Goal: Information Seeking & Learning: Compare options

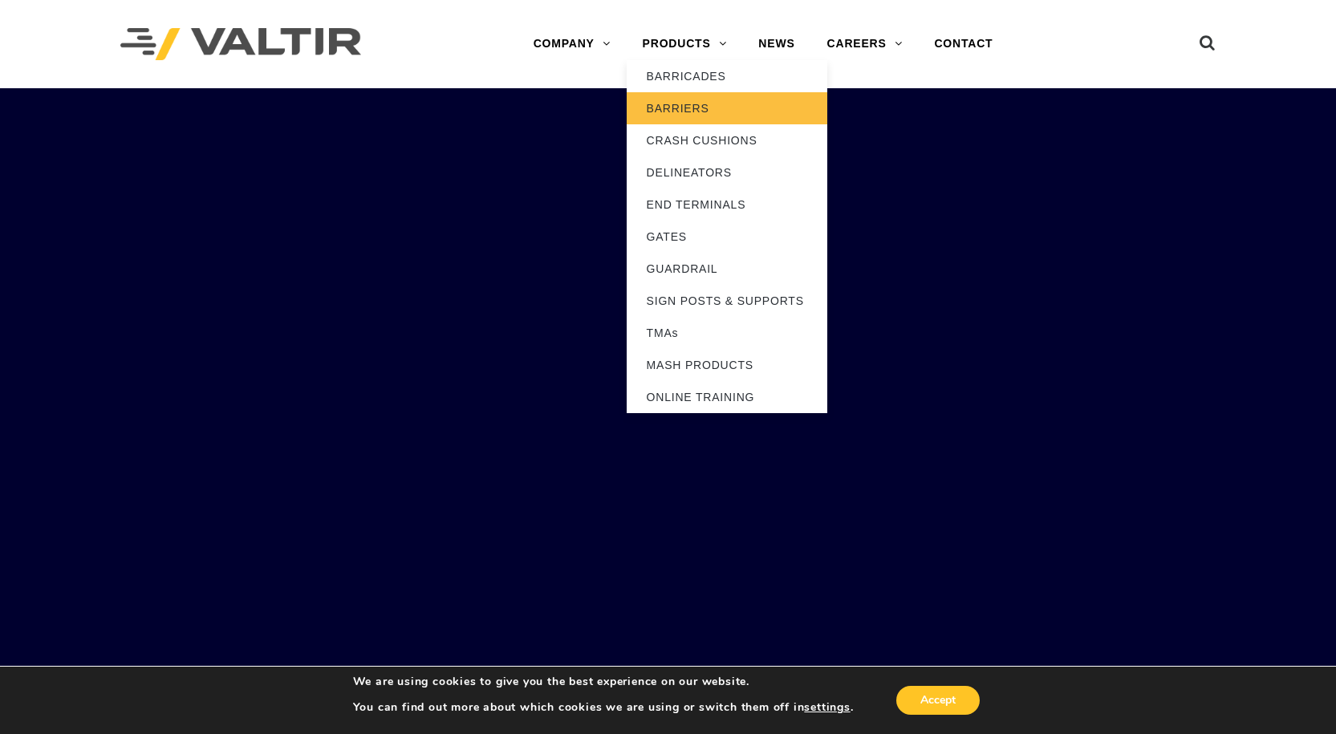
click at [676, 108] on link "BARRIERS" at bounding box center [727, 108] width 201 height 32
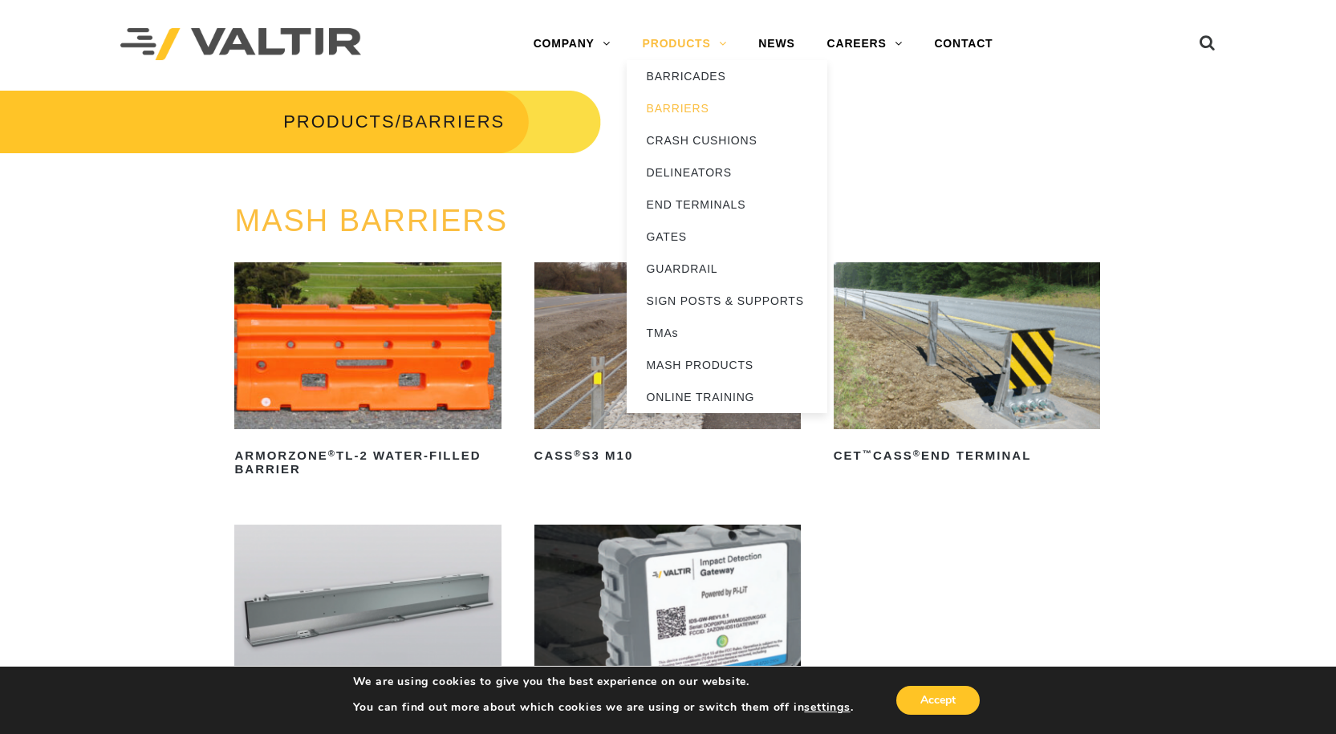
click at [663, 35] on link "PRODUCTS" at bounding box center [685, 44] width 116 height 32
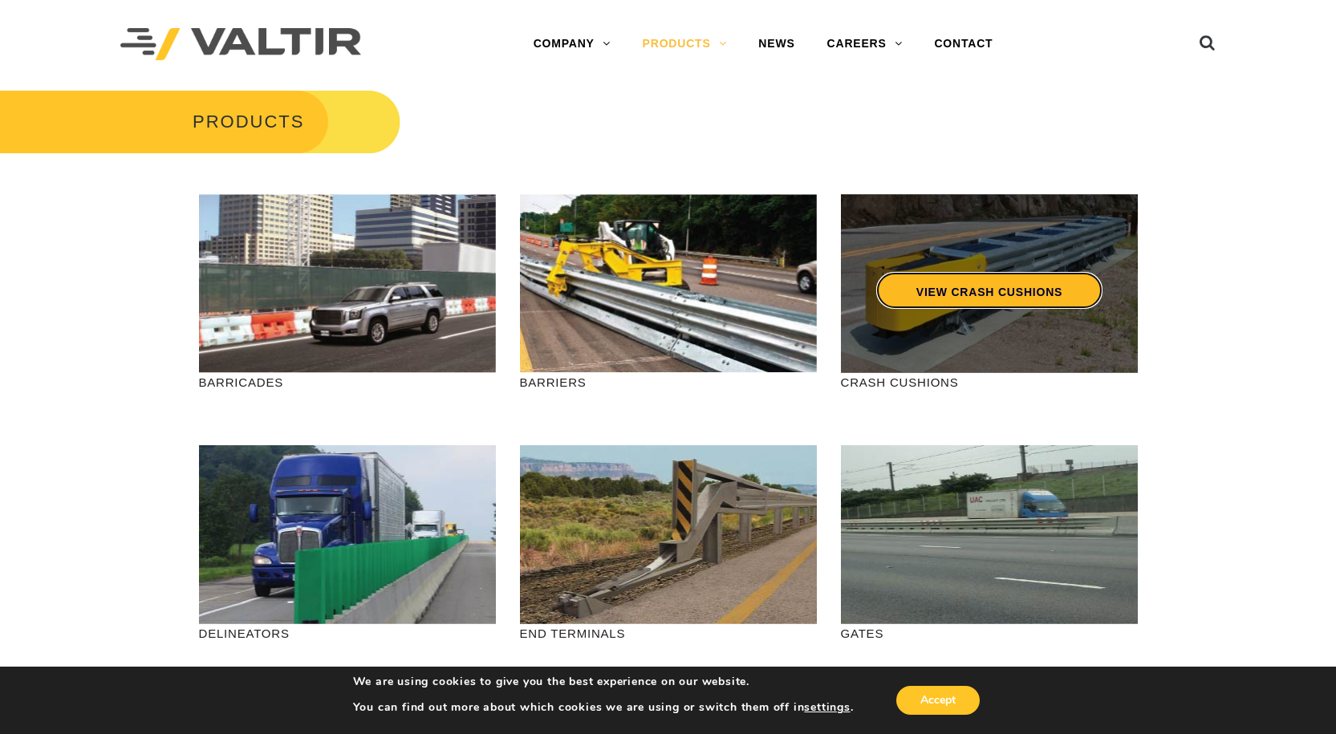
click at [998, 291] on link "VIEW CRASH CUSHIONS" at bounding box center [989, 290] width 226 height 37
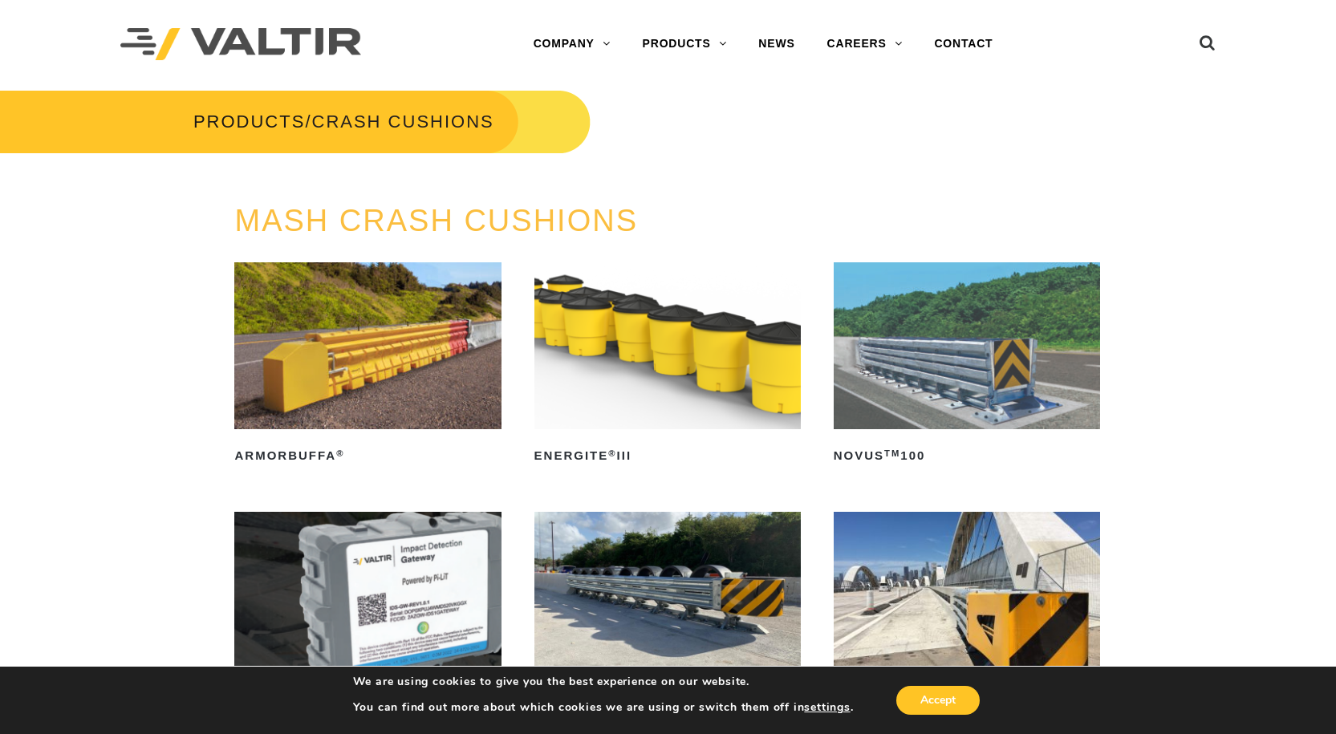
click at [956, 360] on img at bounding box center [967, 345] width 266 height 167
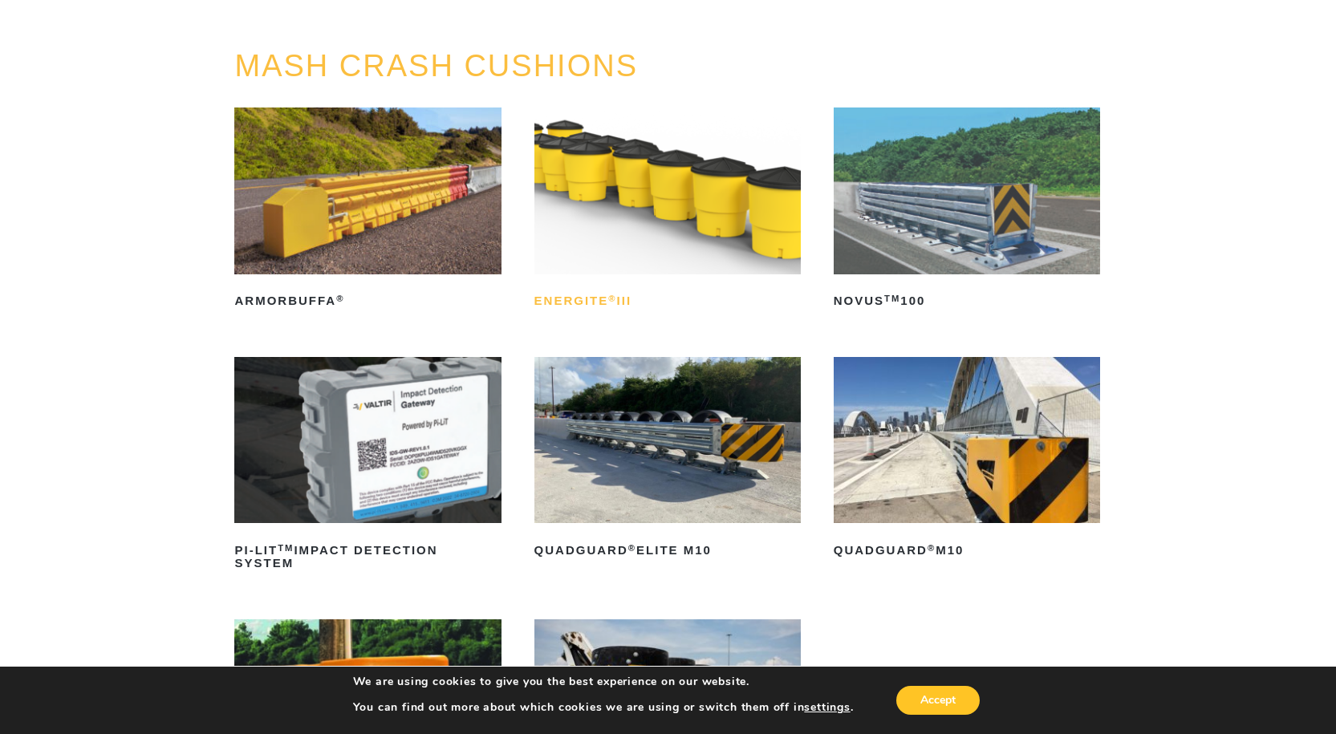
scroll to position [321, 0]
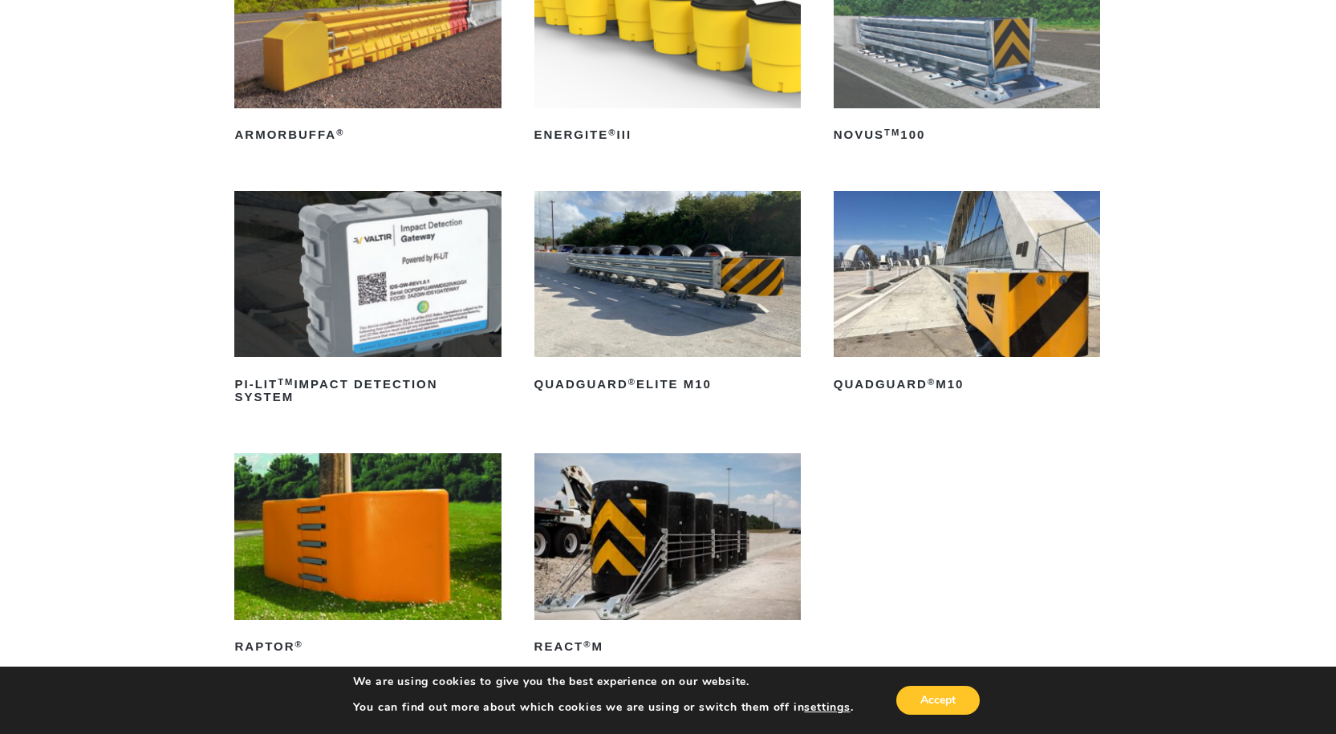
click at [968, 292] on img at bounding box center [967, 274] width 266 height 167
click at [646, 296] on img at bounding box center [667, 274] width 266 height 167
click at [664, 514] on img at bounding box center [667, 536] width 266 height 167
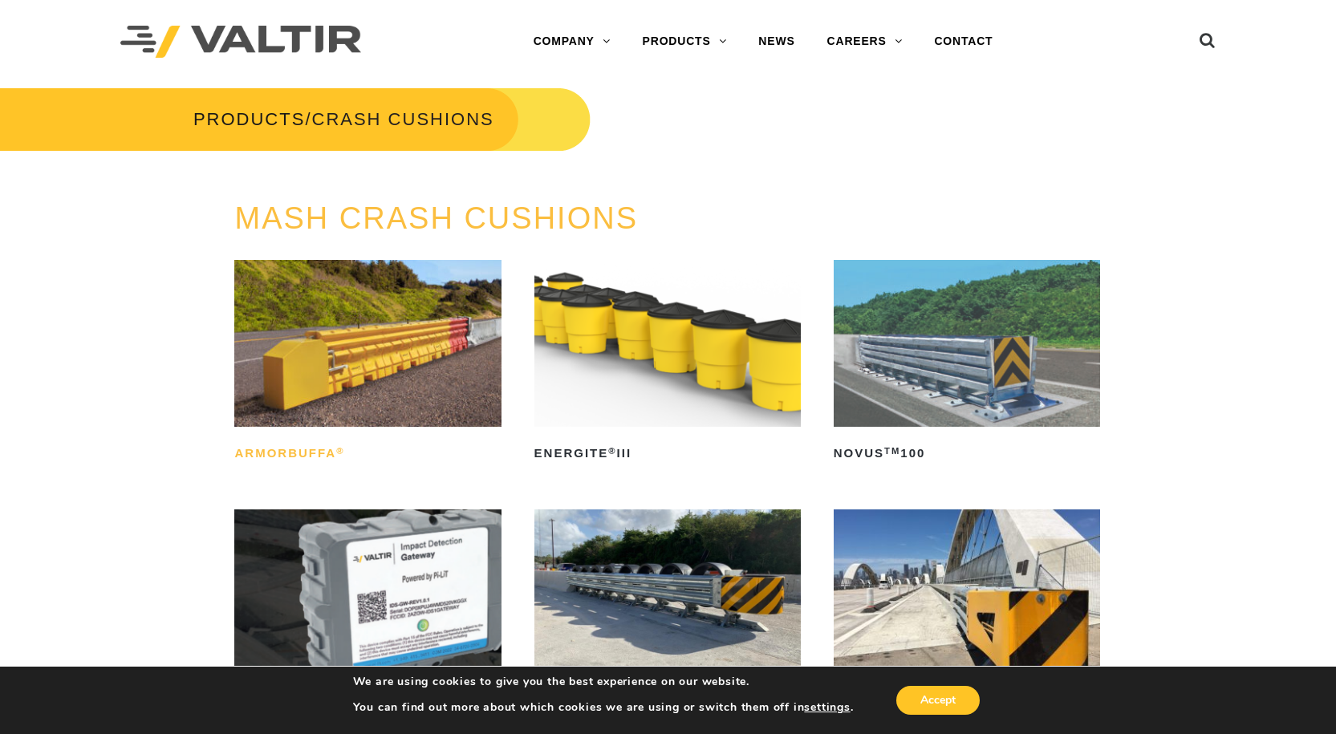
scroll to position [0, 0]
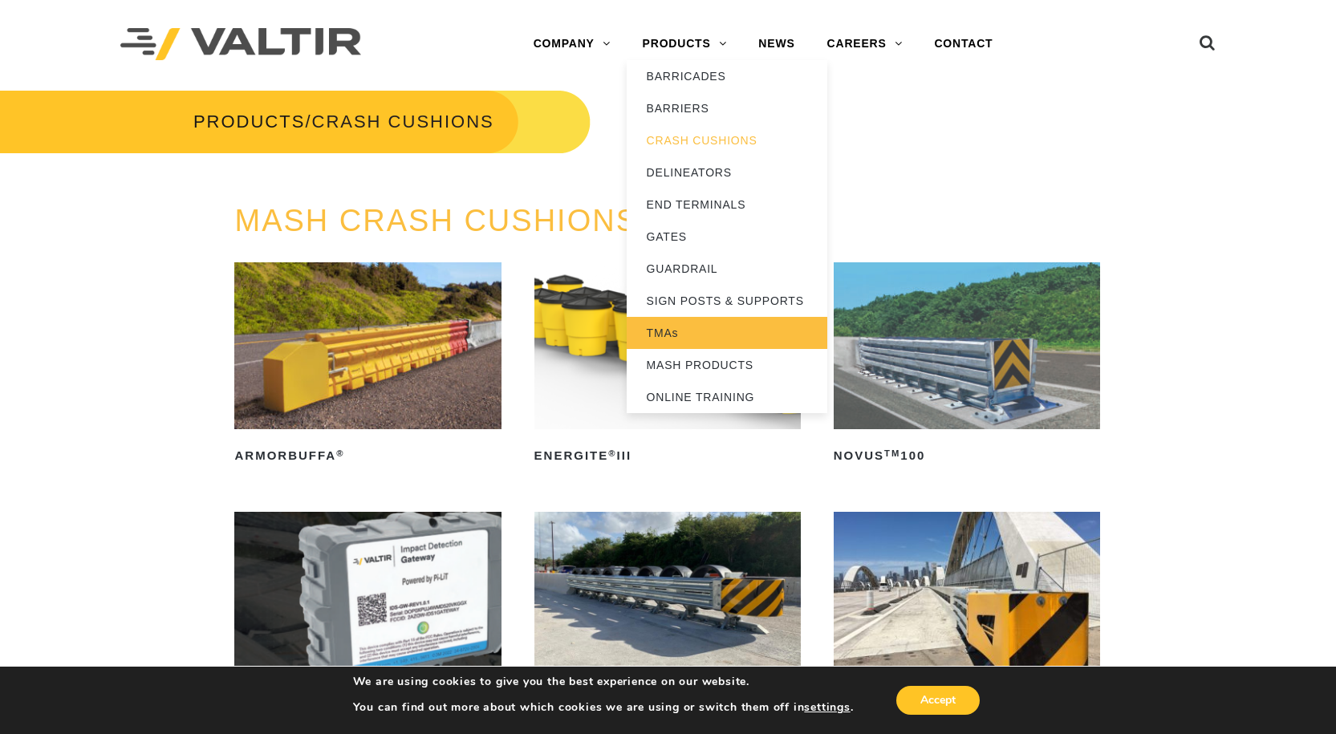
click at [655, 334] on link "TMAs" at bounding box center [727, 333] width 201 height 32
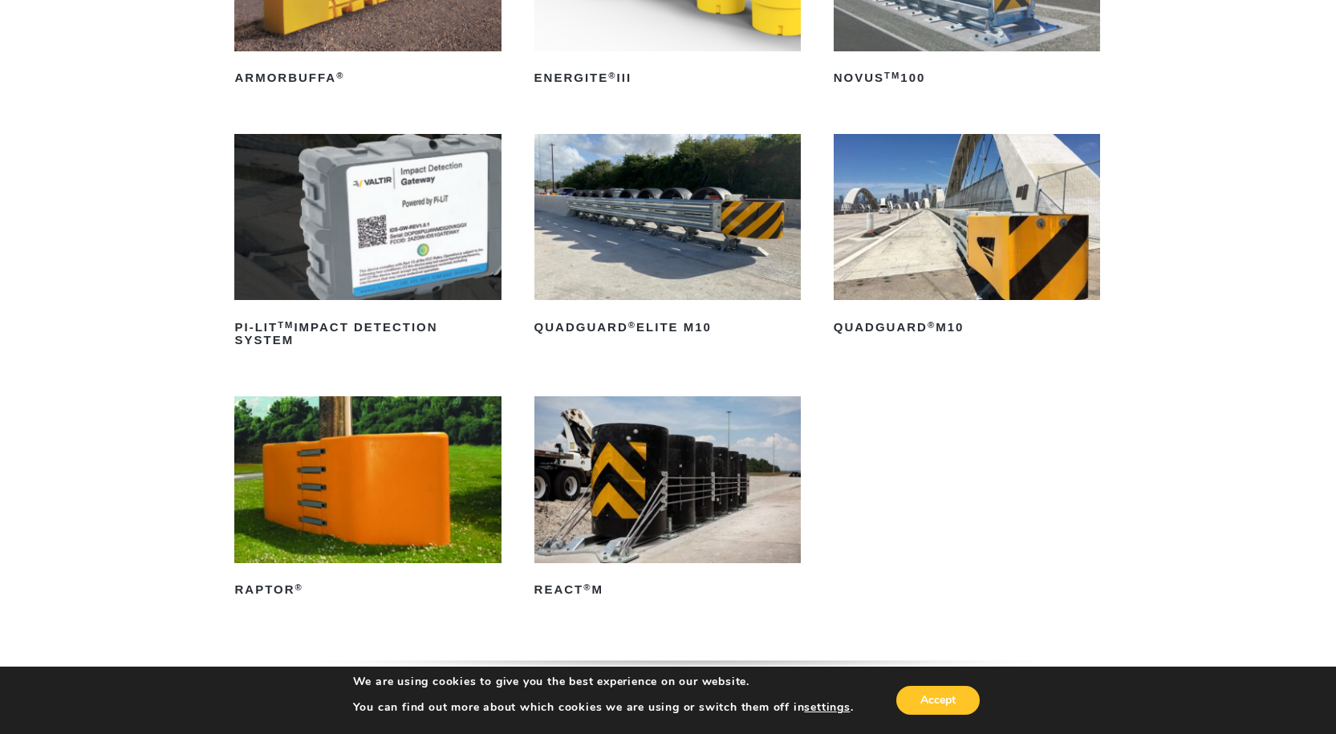
scroll to position [401, 0]
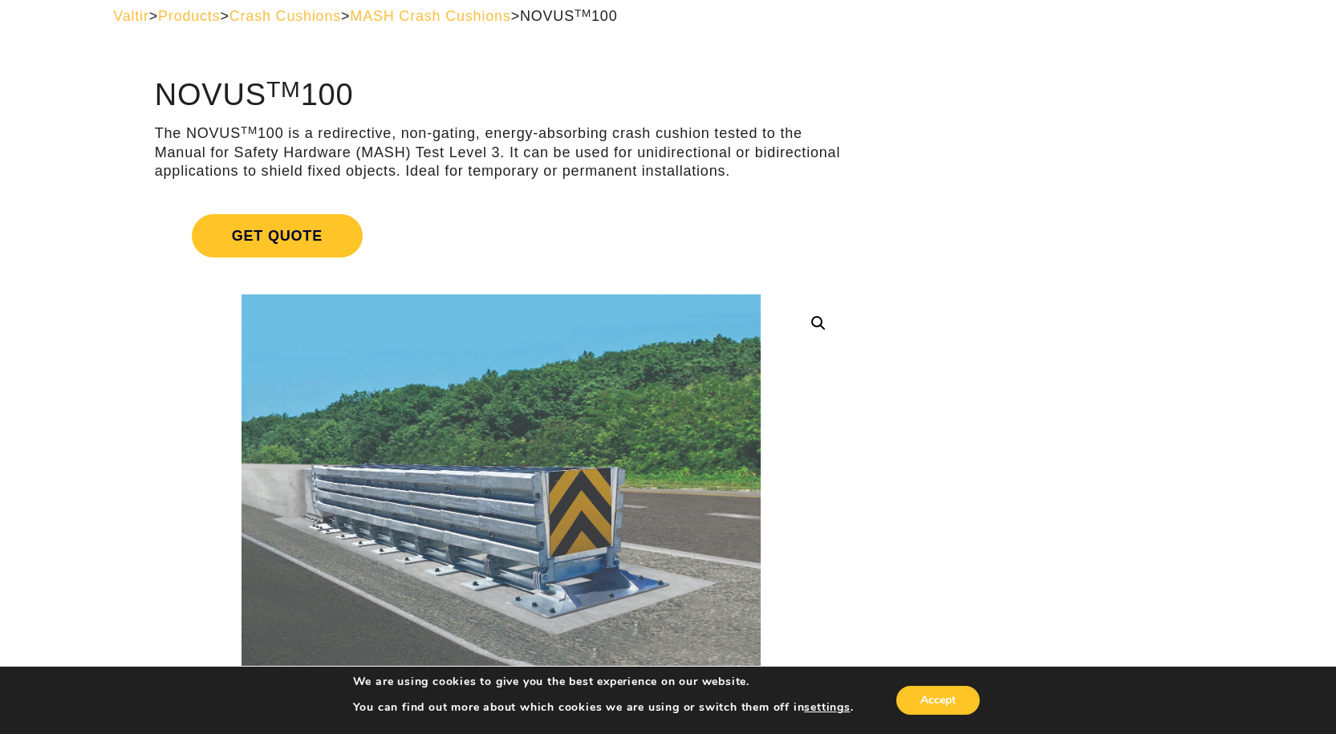
scroll to position [160, 0]
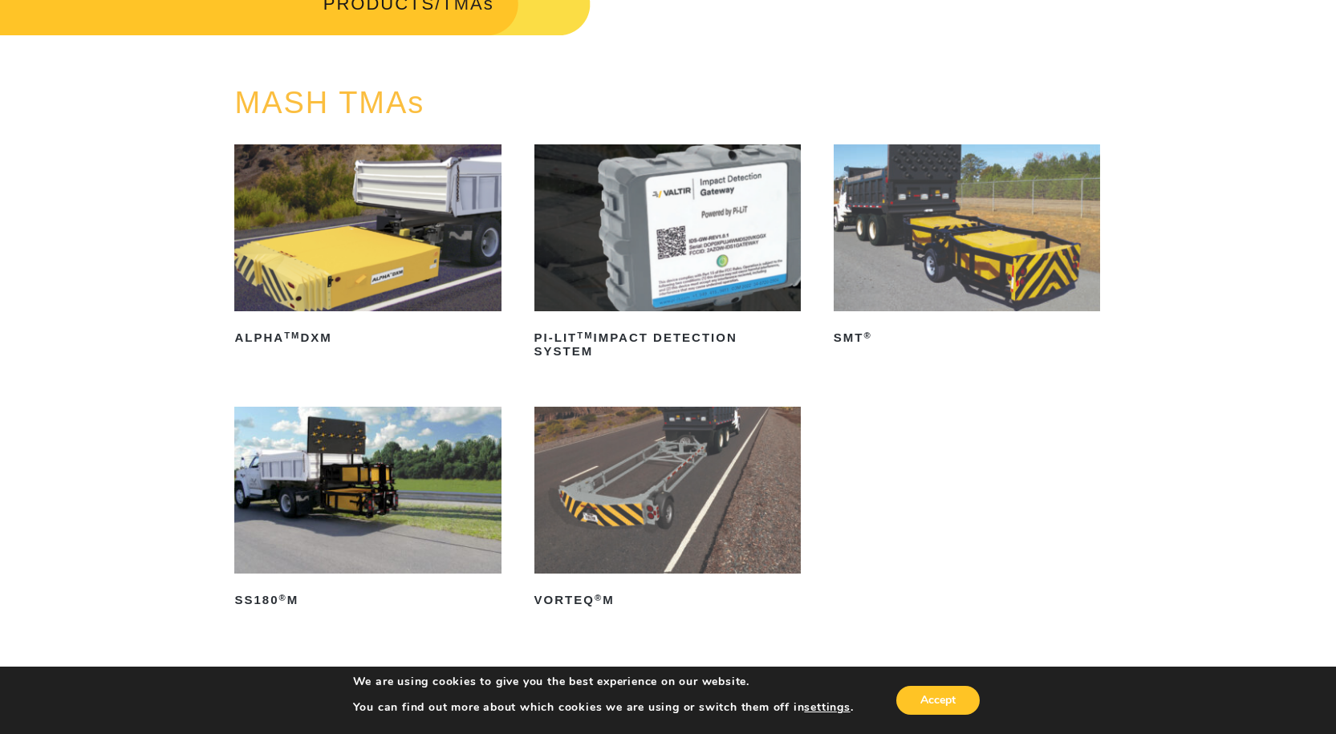
scroll to position [160, 0]
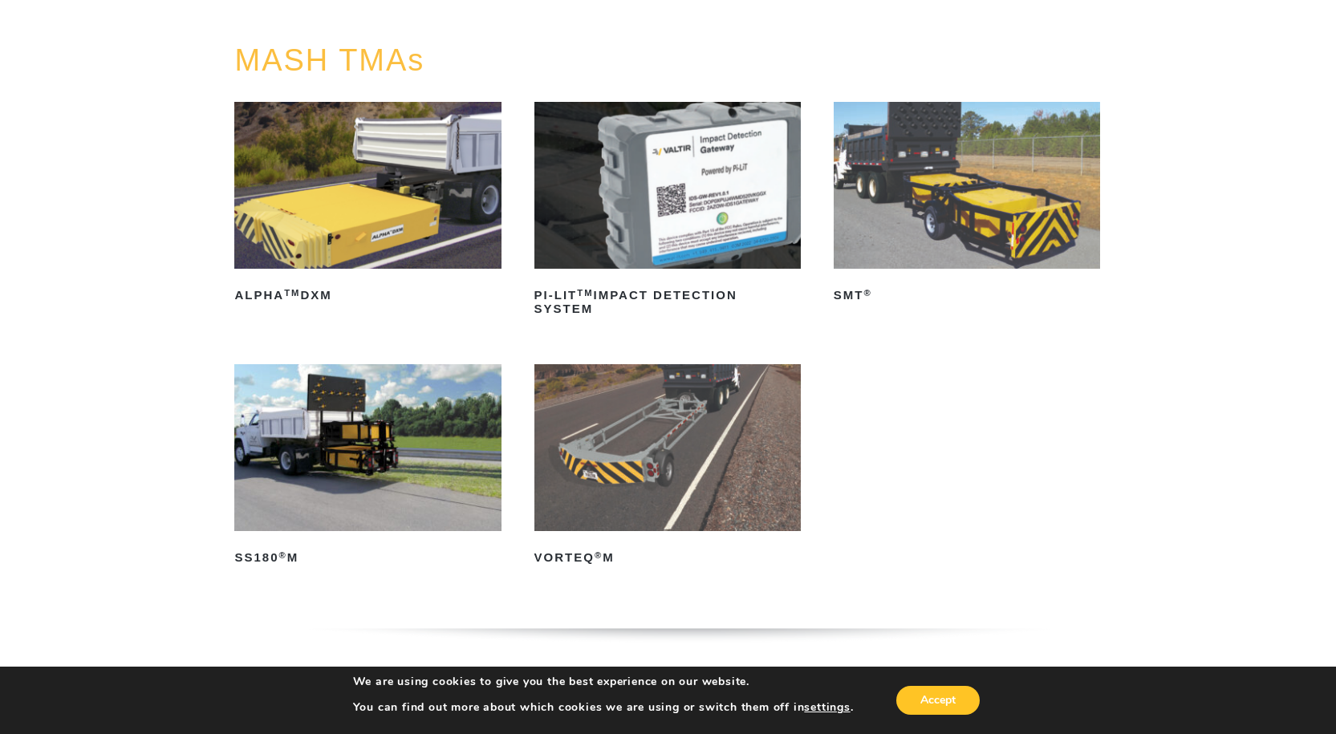
click at [402, 191] on img at bounding box center [367, 185] width 266 height 167
click at [969, 211] on img at bounding box center [967, 185] width 266 height 167
click at [328, 401] on img at bounding box center [367, 447] width 266 height 167
click at [633, 453] on img at bounding box center [667, 447] width 266 height 167
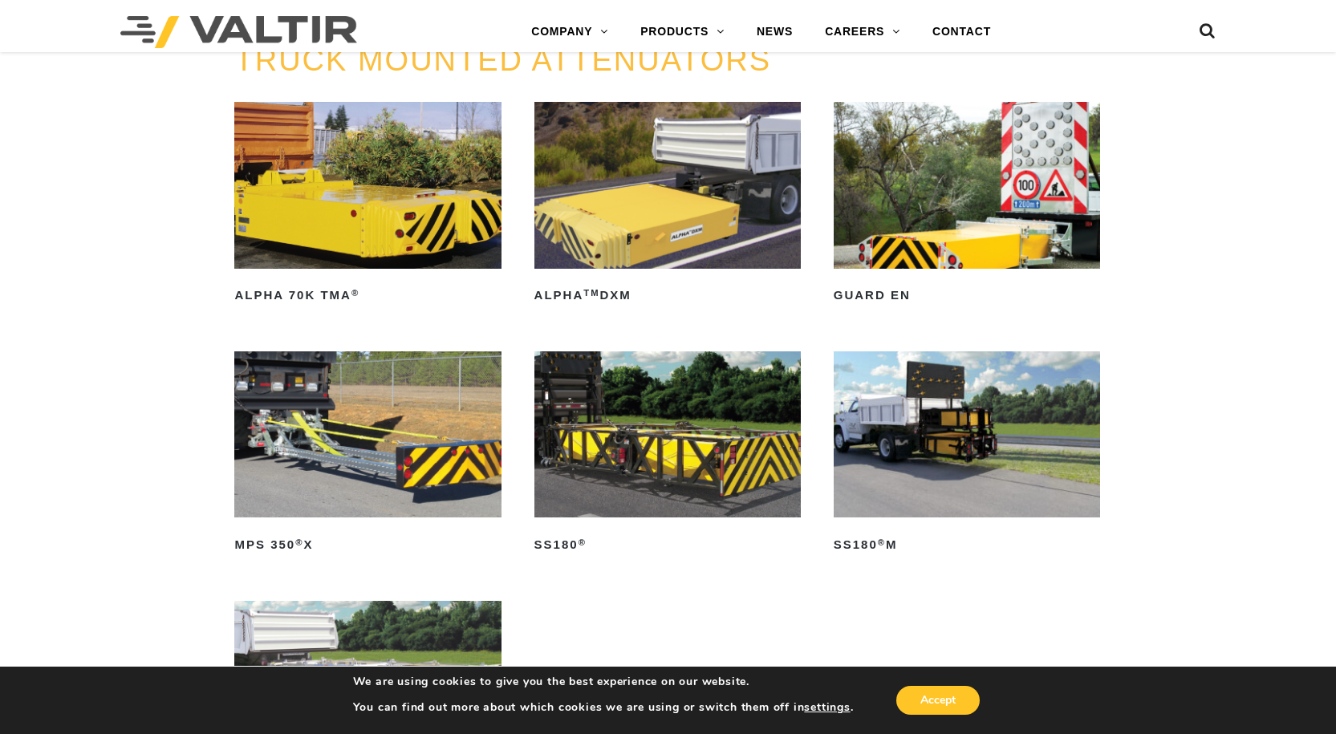
scroll to position [722, 0]
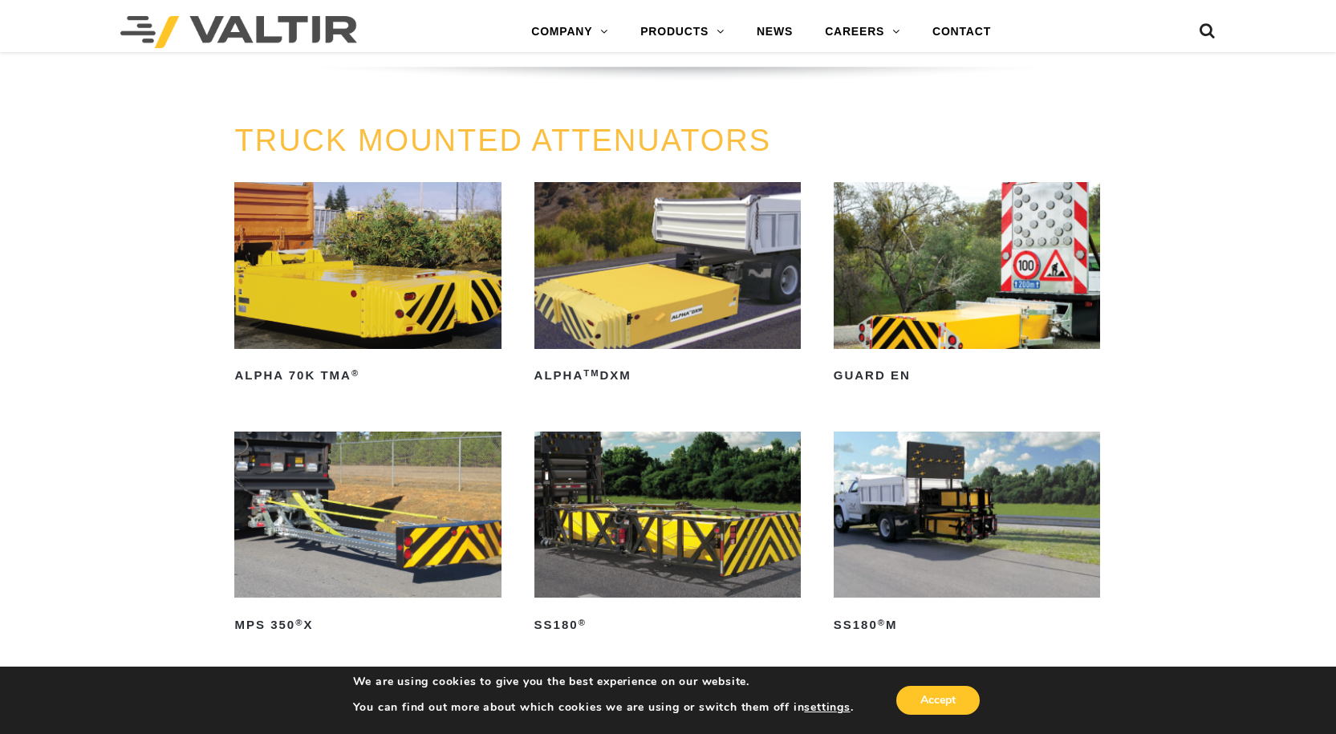
click at [356, 282] on img at bounding box center [367, 265] width 266 height 167
click at [665, 309] on img at bounding box center [667, 265] width 266 height 167
click at [388, 550] on img at bounding box center [367, 515] width 266 height 167
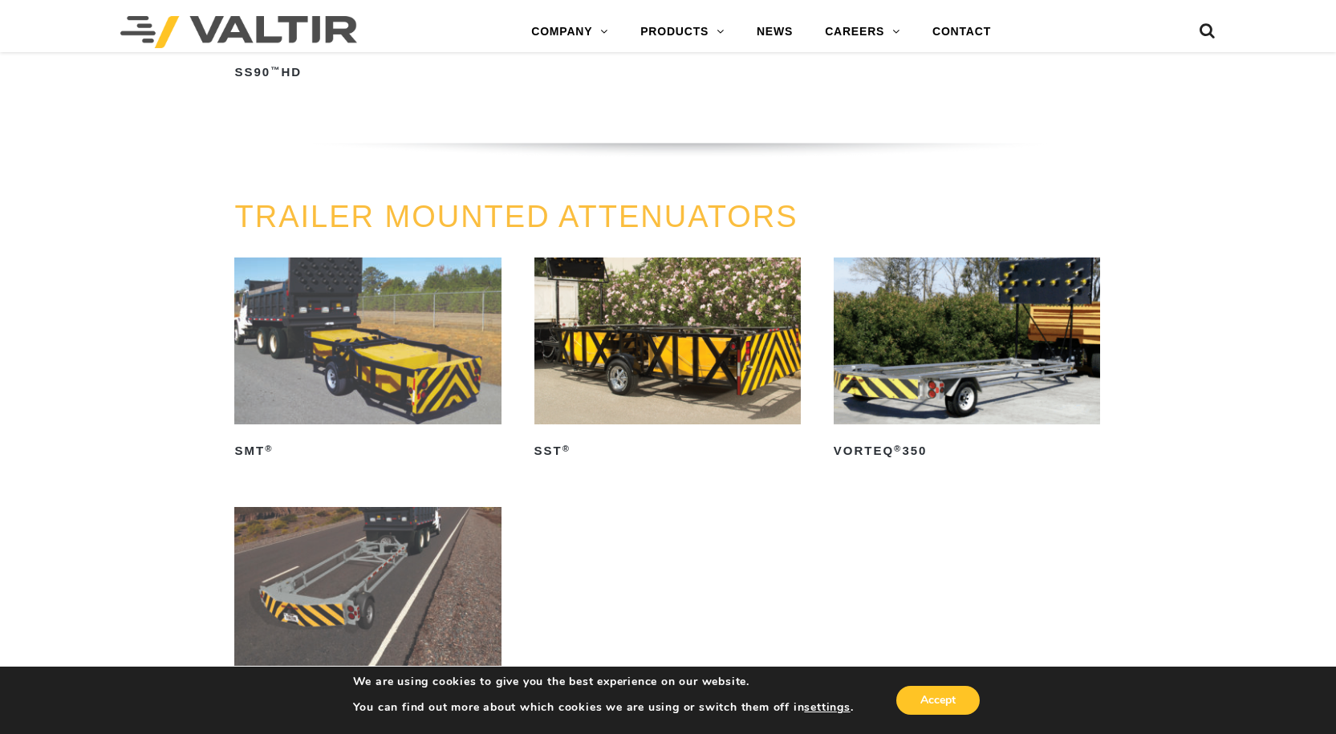
scroll to position [1685, 0]
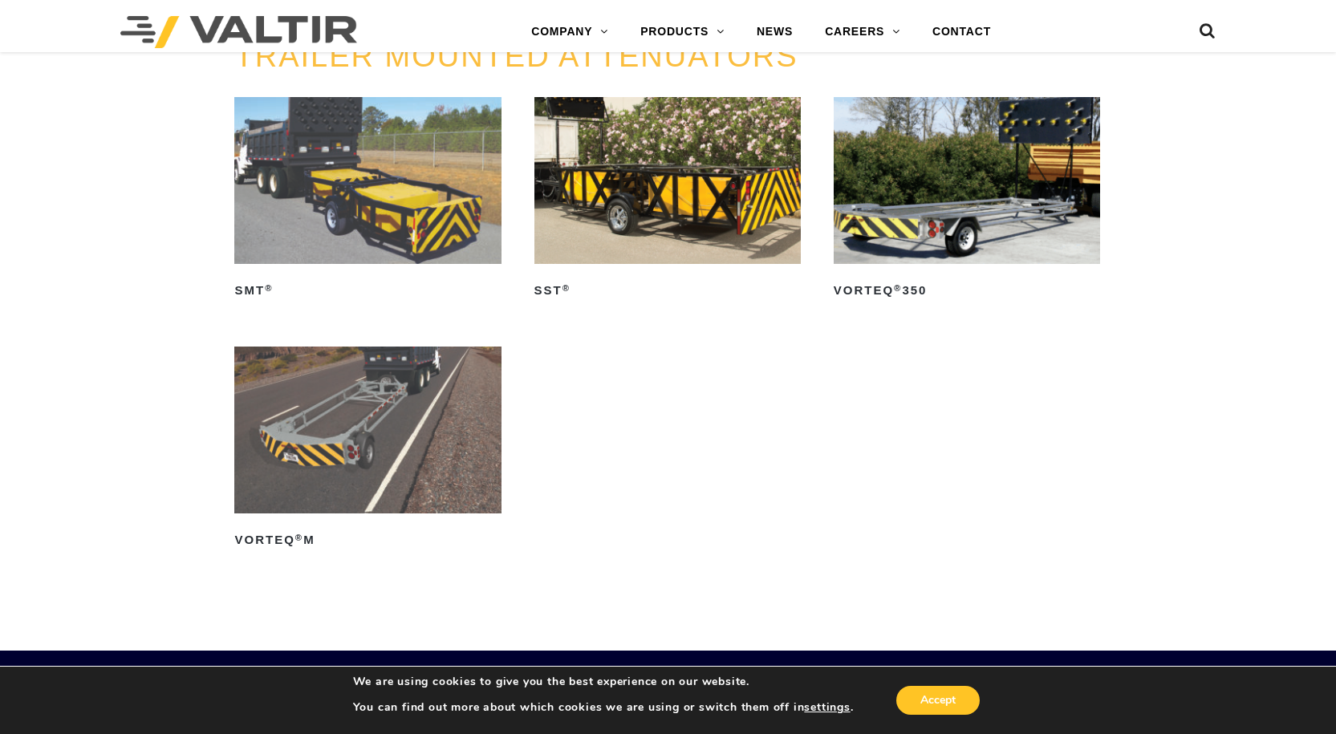
click at [437, 208] on img at bounding box center [367, 180] width 266 height 167
click at [696, 212] on img at bounding box center [667, 180] width 266 height 167
click at [972, 159] on img at bounding box center [967, 180] width 266 height 167
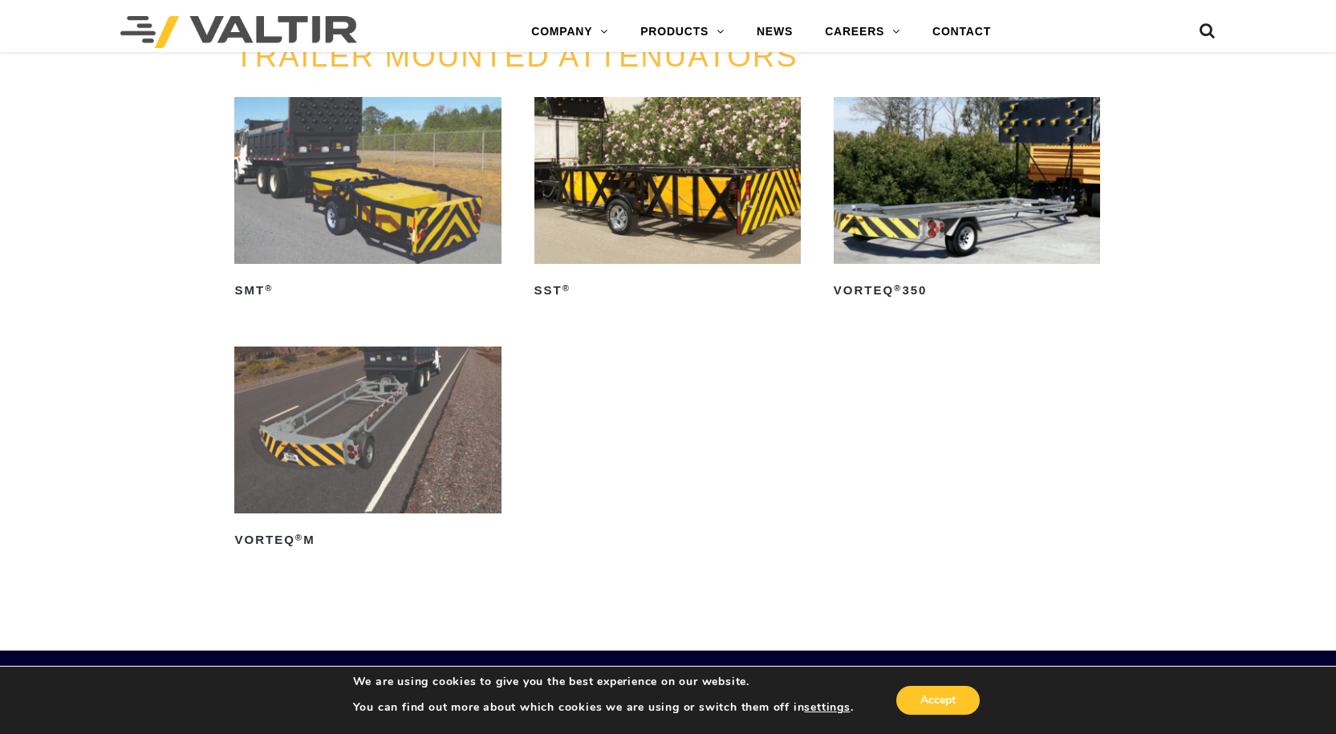
click at [399, 438] on img at bounding box center [367, 430] width 266 height 167
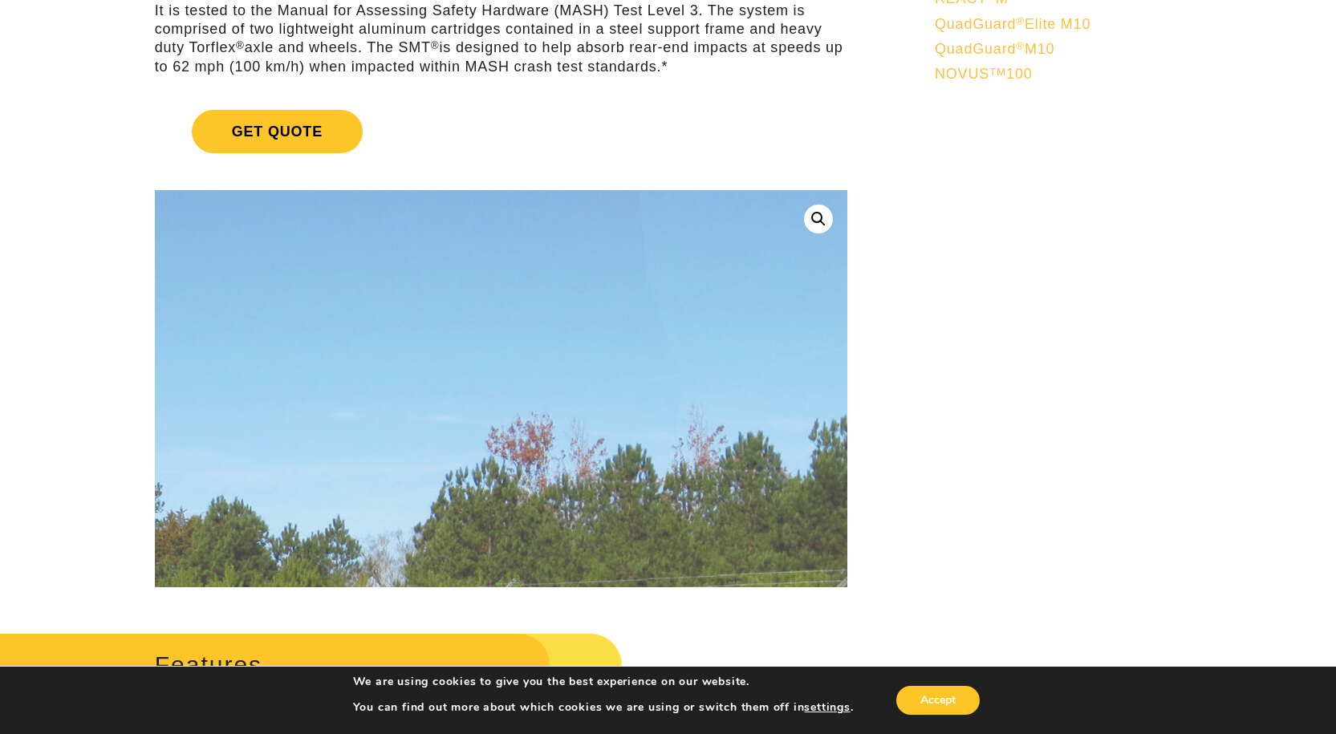
scroll to position [401, 0]
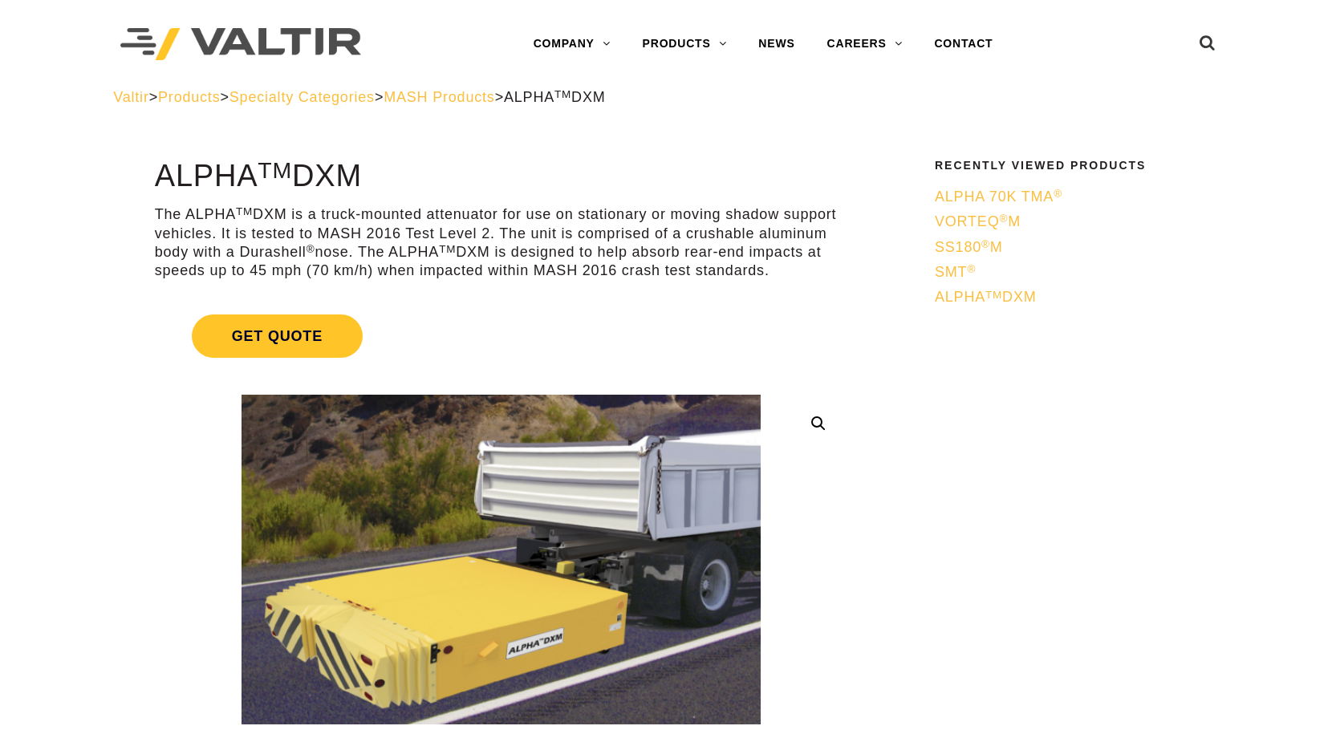
scroll to position [80, 0]
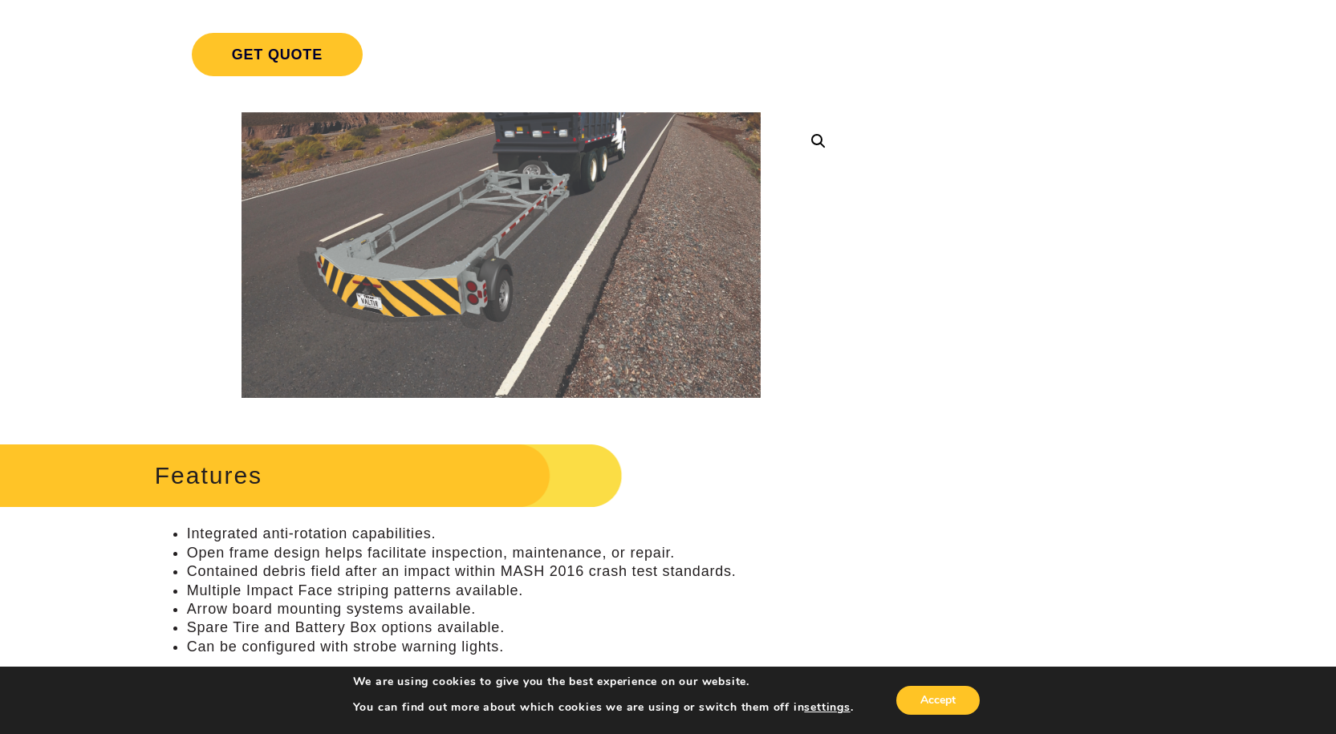
scroll to position [241, 0]
